Goal: Task Accomplishment & Management: Use online tool/utility

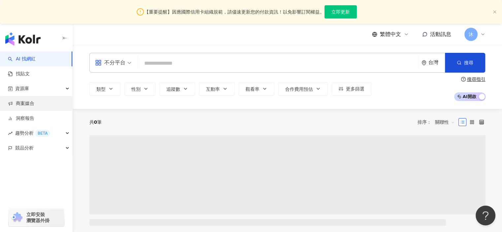
click at [24, 100] on link "商案媒合" at bounding box center [21, 103] width 26 height 7
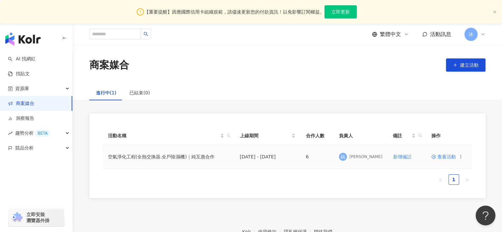
click at [444, 158] on span "查看活動" at bounding box center [443, 156] width 24 height 5
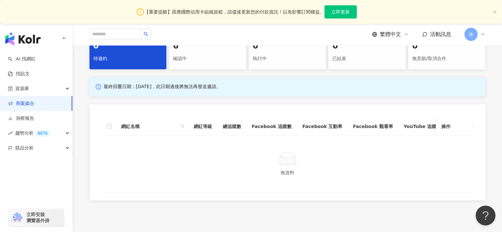
scroll to position [165, 0]
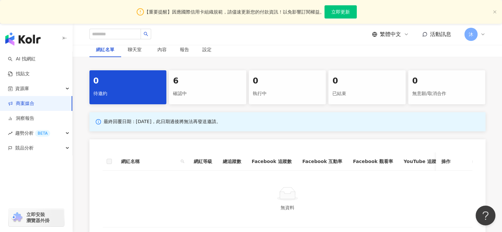
click at [205, 74] on div "6 確認中" at bounding box center [207, 87] width 77 height 34
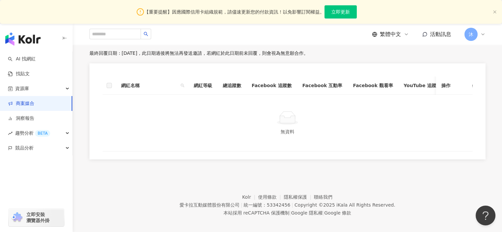
scroll to position [155, 0]
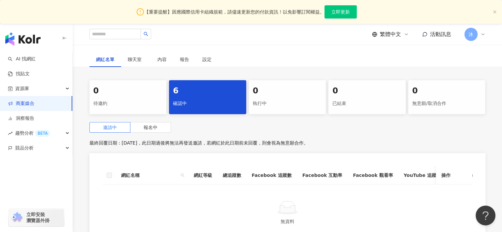
click at [149, 121] on div "0 待邀約 6 確認中 0 執行中 0 已結束 0 無意願/取消合作 邀請中 報名中 最終回覆日期：2025/10/31，此日期過後將無法再發送邀請，若網紅於…" at bounding box center [287, 166] width 422 height 173
click at [156, 135] on div "邀請中 報名中 最終回覆日期：2025/10/31，此日期過後將無法再發送邀請，若網紅於此日期前未回覆，則會視為無意願合作。 網紅名稱 網紅等級 總追蹤數 F…" at bounding box center [287, 187] width 396 height 131
click at [158, 126] on label "報名中" at bounding box center [150, 127] width 41 height 11
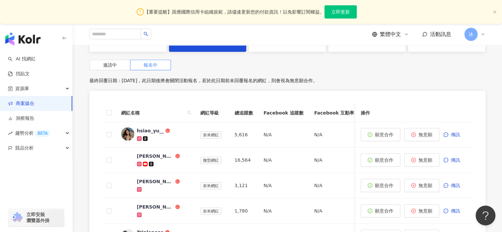
scroll to position [221, 0]
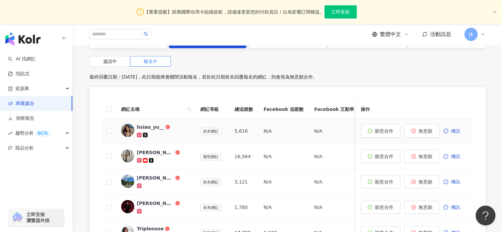
click at [126, 128] on img at bounding box center [127, 130] width 13 height 13
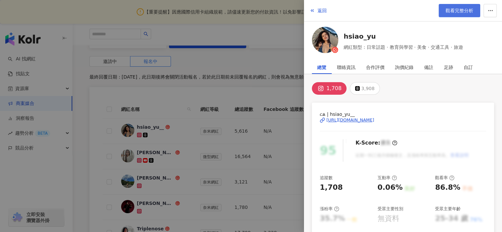
click at [452, 8] on span "觀看完整分析" at bounding box center [460, 10] width 28 height 5
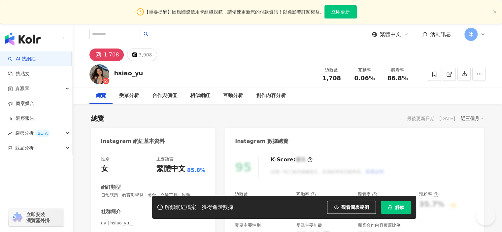
click at [396, 208] on span "解鎖" at bounding box center [399, 207] width 9 height 5
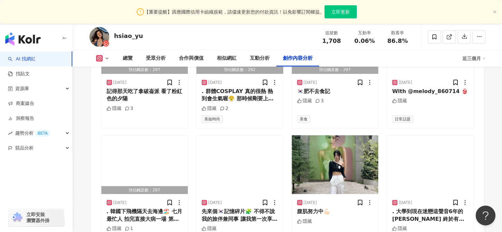
scroll to position [2238, 0]
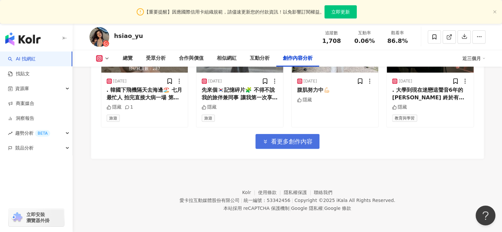
click at [287, 141] on span "看更多創作內容" at bounding box center [292, 141] width 42 height 7
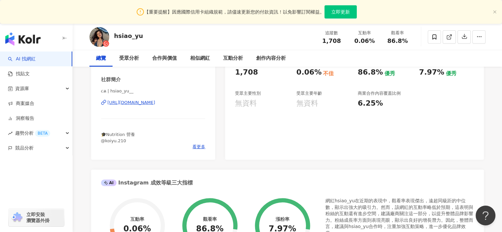
scroll to position [0, 0]
